Goal: Task Accomplishment & Management: Manage account settings

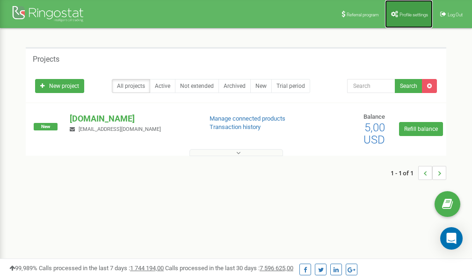
click at [407, 11] on link "Profile settings" at bounding box center [409, 14] width 48 height 28
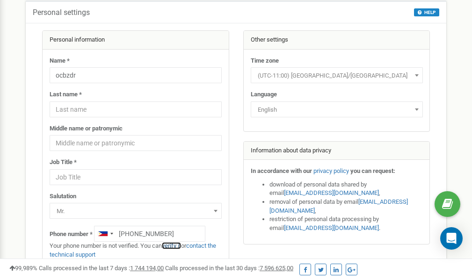
click at [177, 246] on link "verify it" at bounding box center [171, 245] width 19 height 7
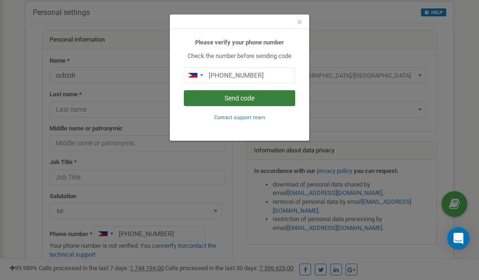
click at [239, 98] on button "Send code" at bounding box center [239, 98] width 111 height 16
